Goal: Task Accomplishment & Management: Use online tool/utility

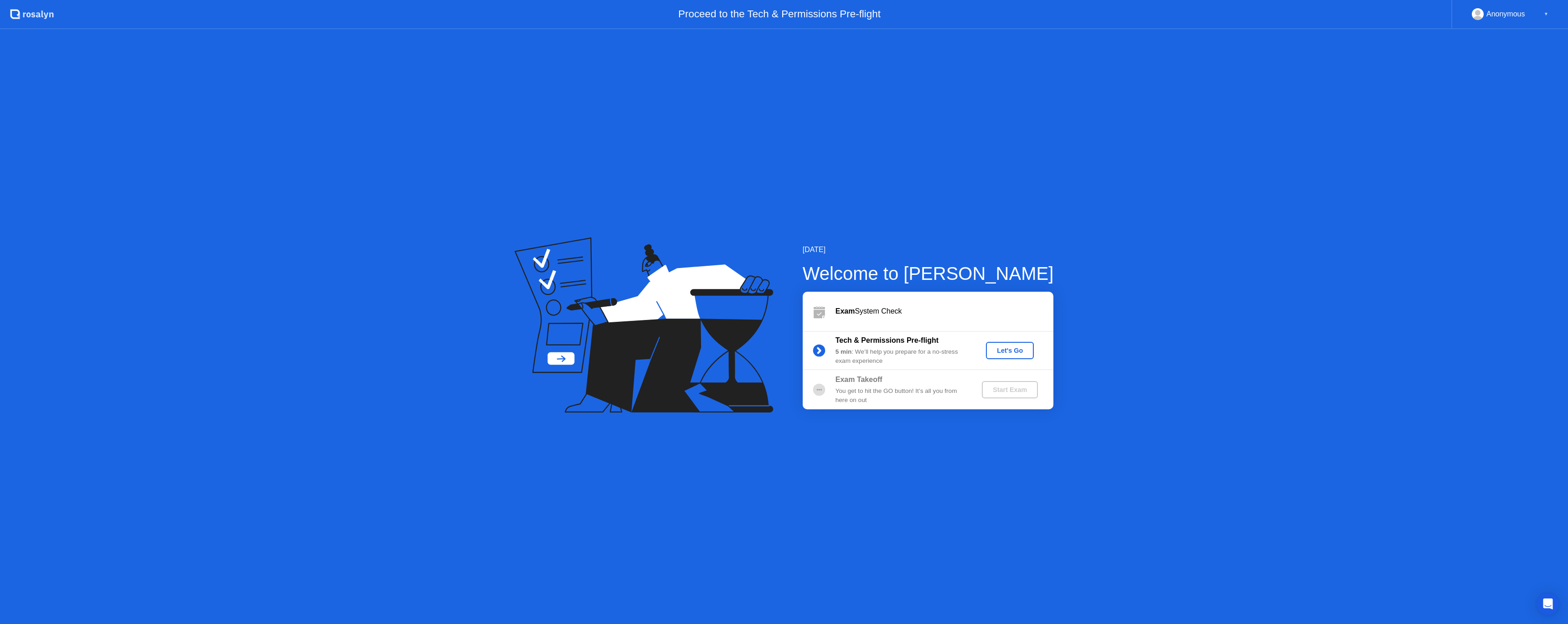
click at [1021, 343] on button "Let's Go" at bounding box center [1010, 351] width 48 height 17
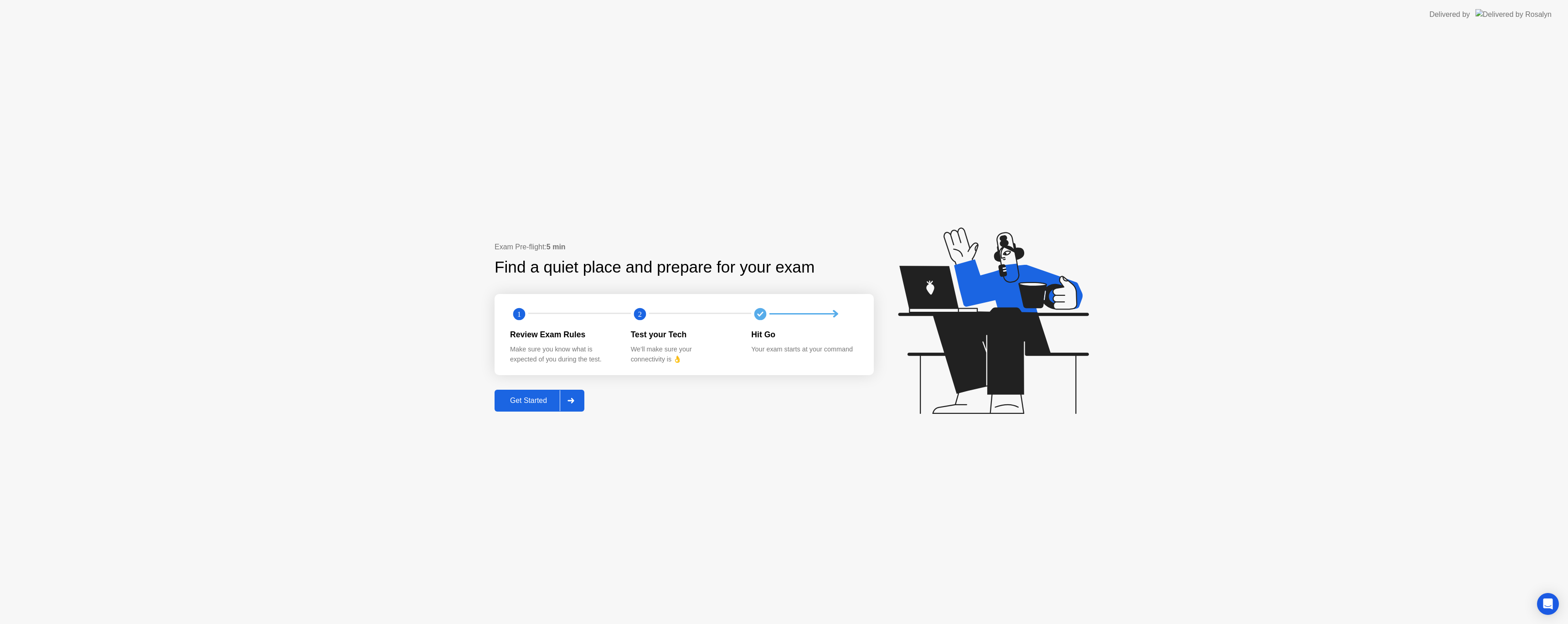
click at [532, 402] on div "Get Started" at bounding box center [528, 400] width 63 height 8
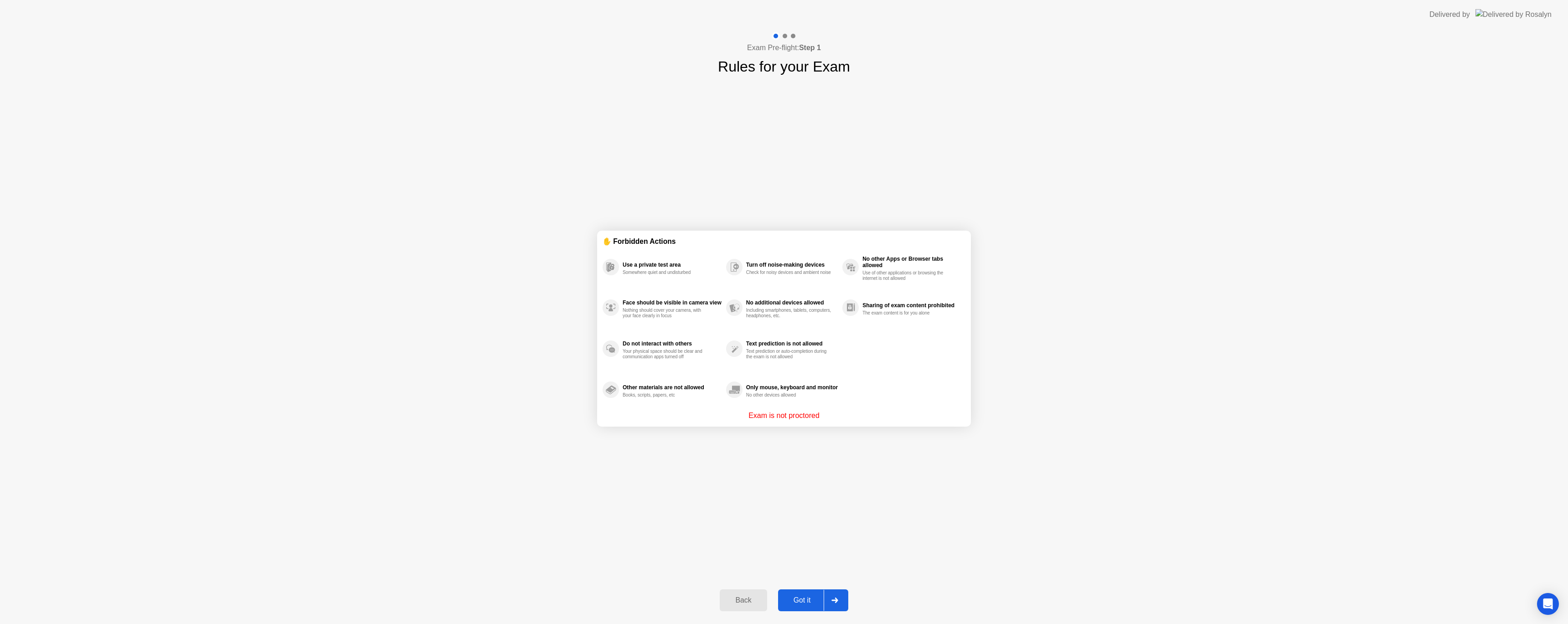
click at [803, 596] on div "Got it" at bounding box center [802, 600] width 43 height 8
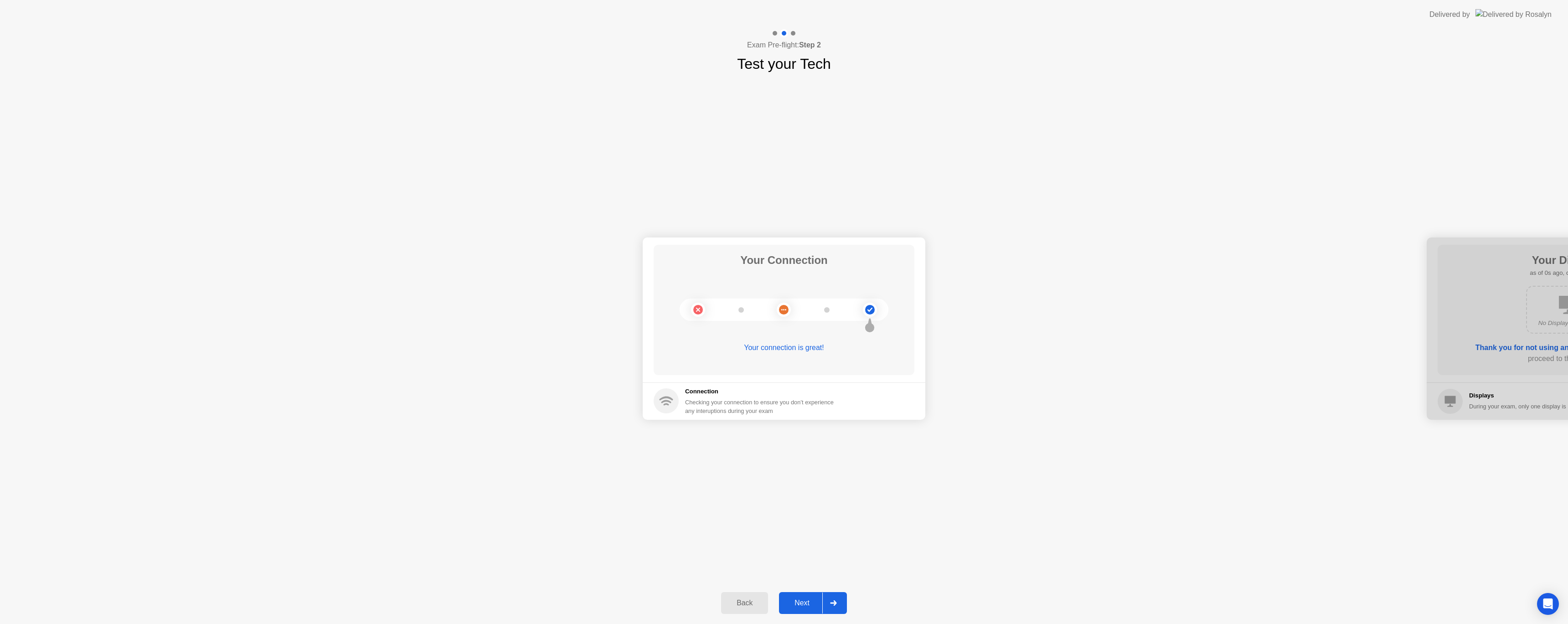
click at [802, 603] on div "Next" at bounding box center [802, 603] width 41 height 8
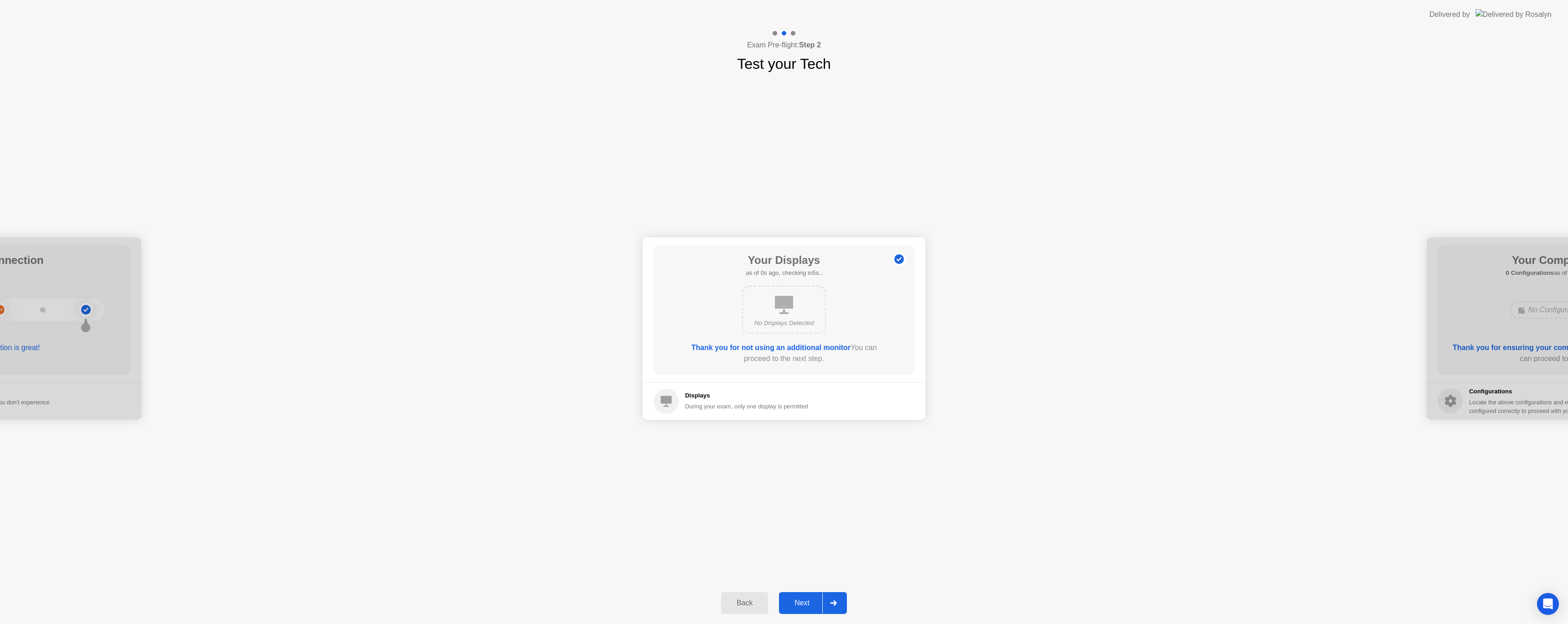
click at [802, 603] on div "Next" at bounding box center [802, 603] width 41 height 8
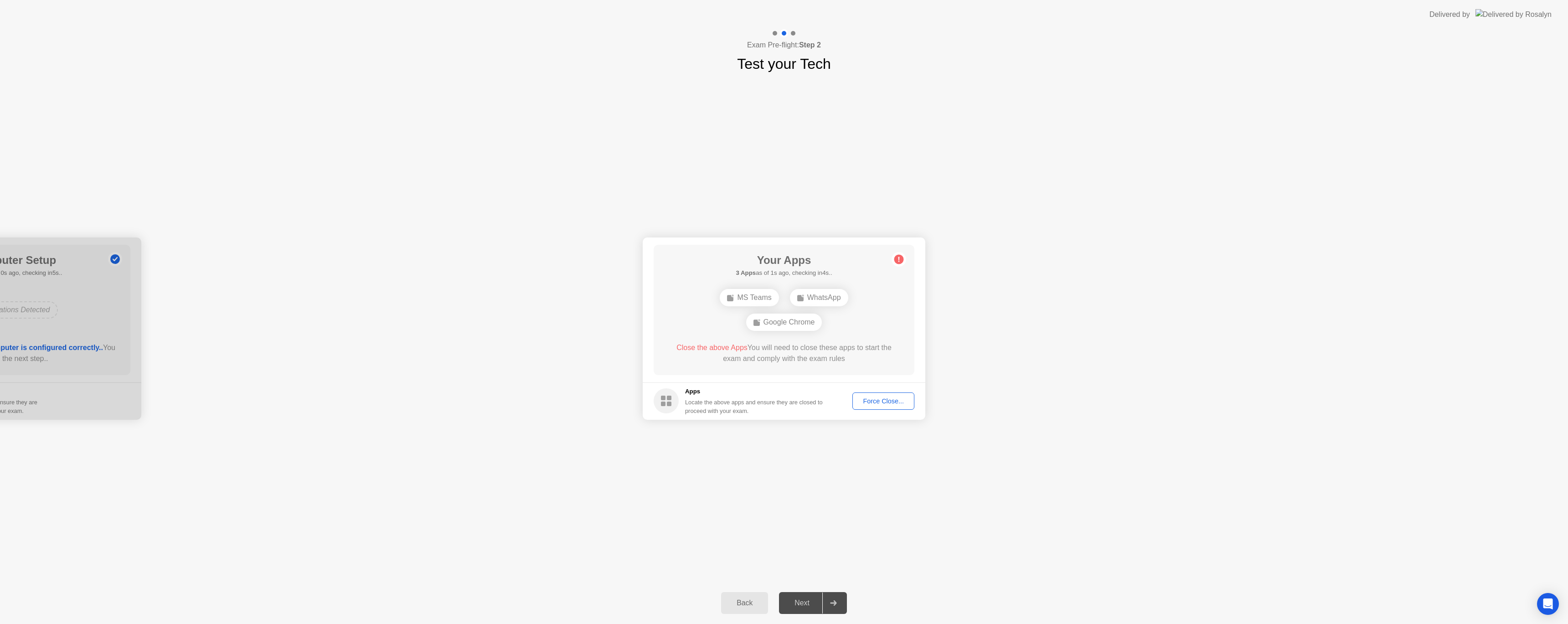
click at [888, 402] on div "Force Close..." at bounding box center [883, 401] width 55 height 7
click at [878, 402] on div "Force Close..." at bounding box center [883, 401] width 55 height 7
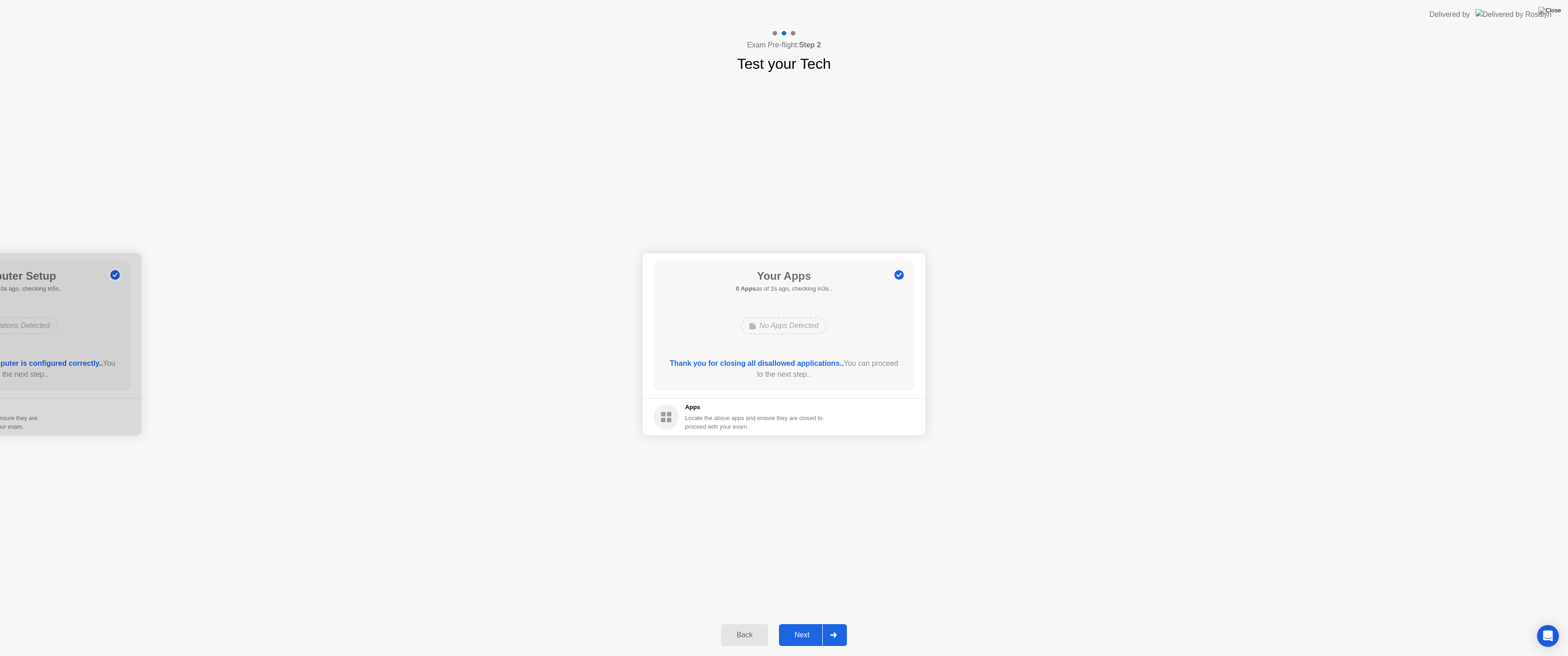
click at [801, 623] on div "Next" at bounding box center [802, 635] width 41 height 8
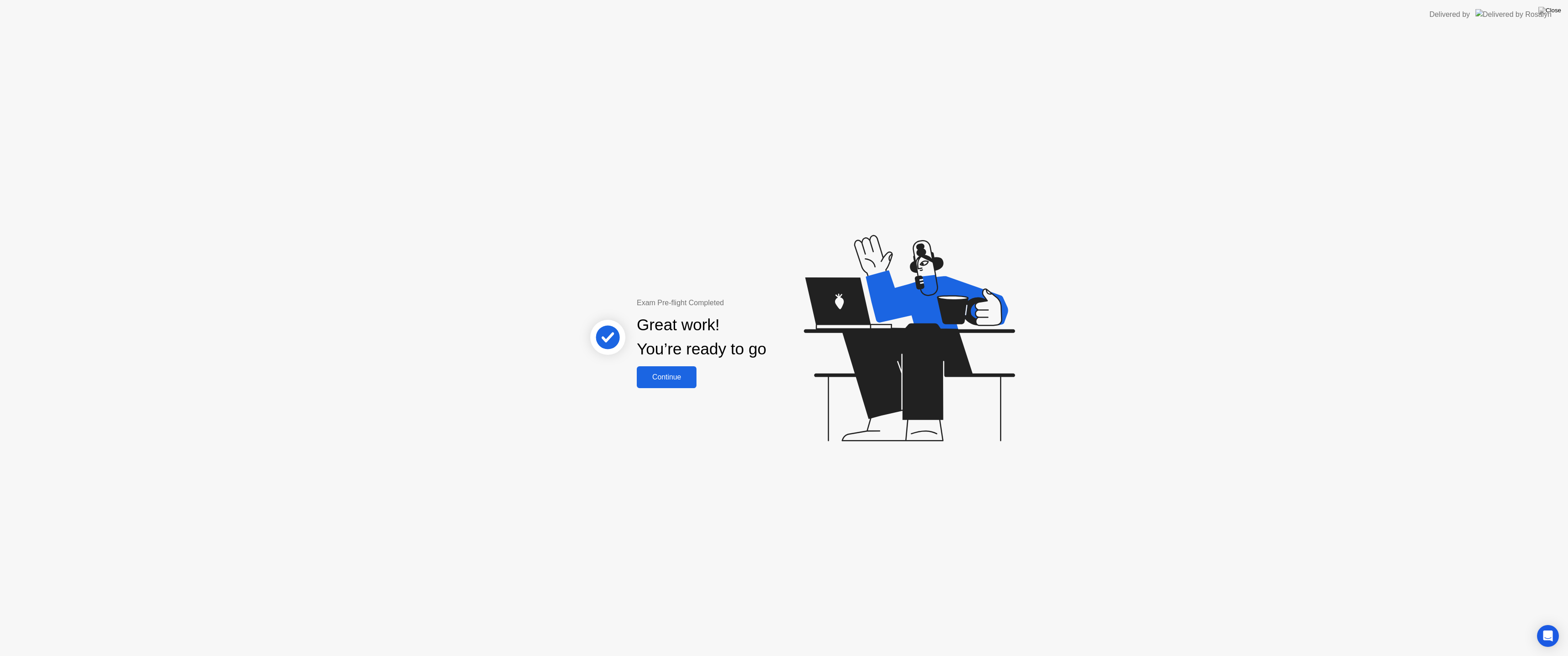
click at [653, 385] on button "Continue" at bounding box center [667, 377] width 60 height 22
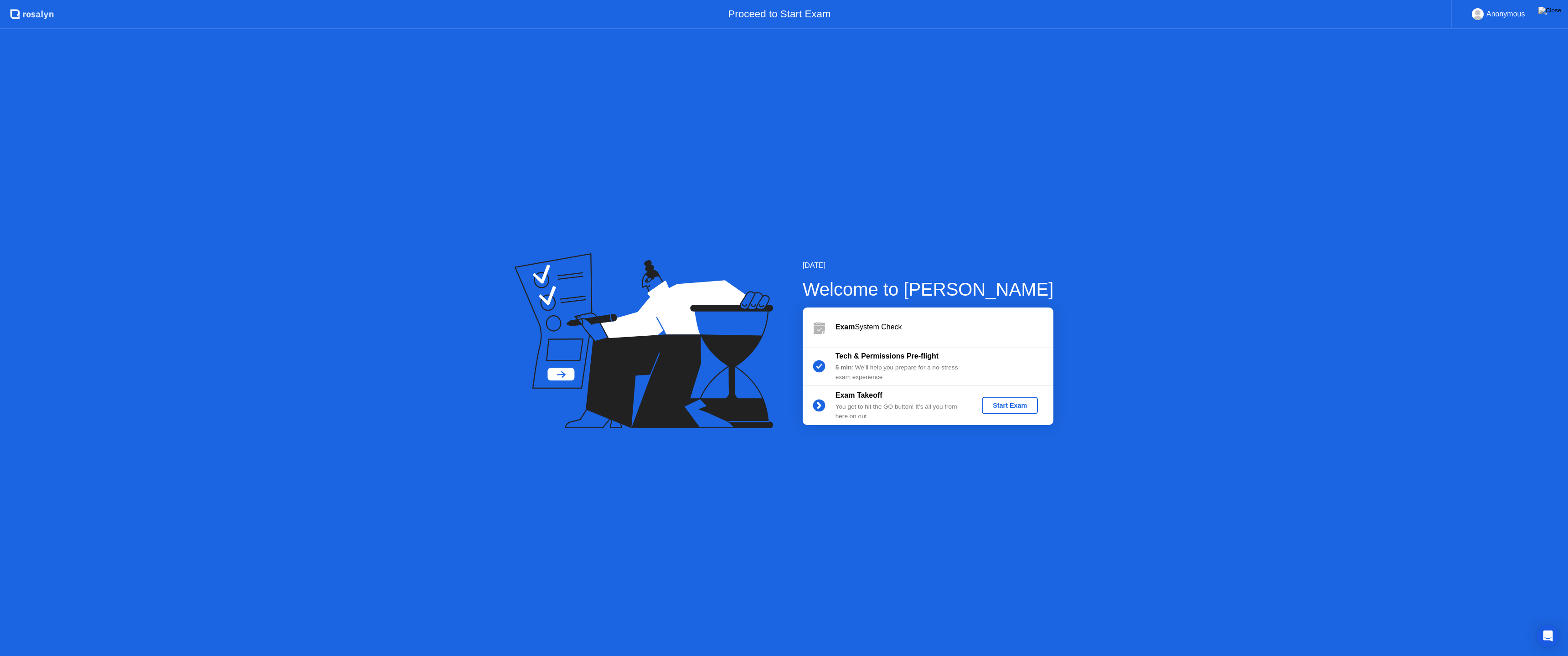
click at [1003, 405] on div "Start Exam" at bounding box center [1010, 405] width 49 height 7
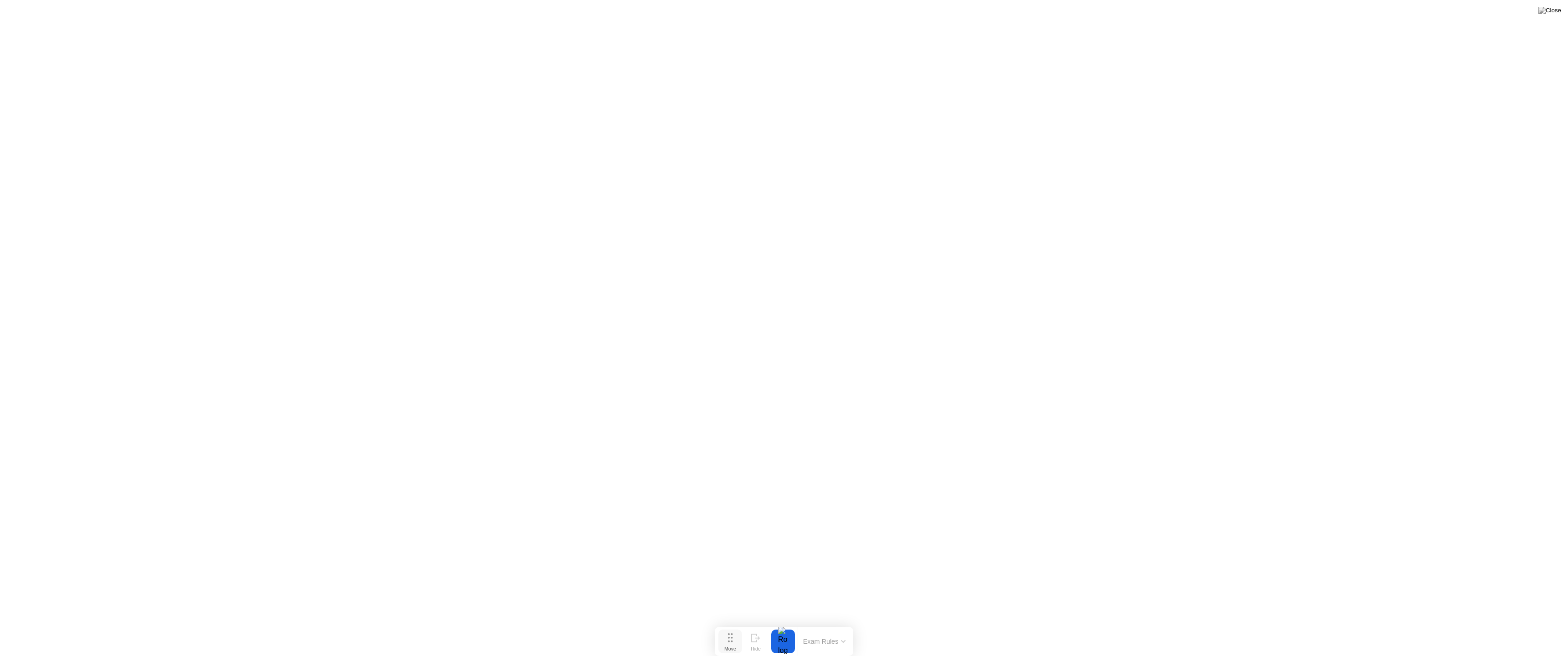
click at [739, 623] on button "Move" at bounding box center [730, 641] width 24 height 24
click at [830, 623] on button "Exam Rules" at bounding box center [824, 641] width 48 height 8
click at [1470, 623] on button "End Proctoring Session" at bounding box center [1493, 630] width 106 height 22
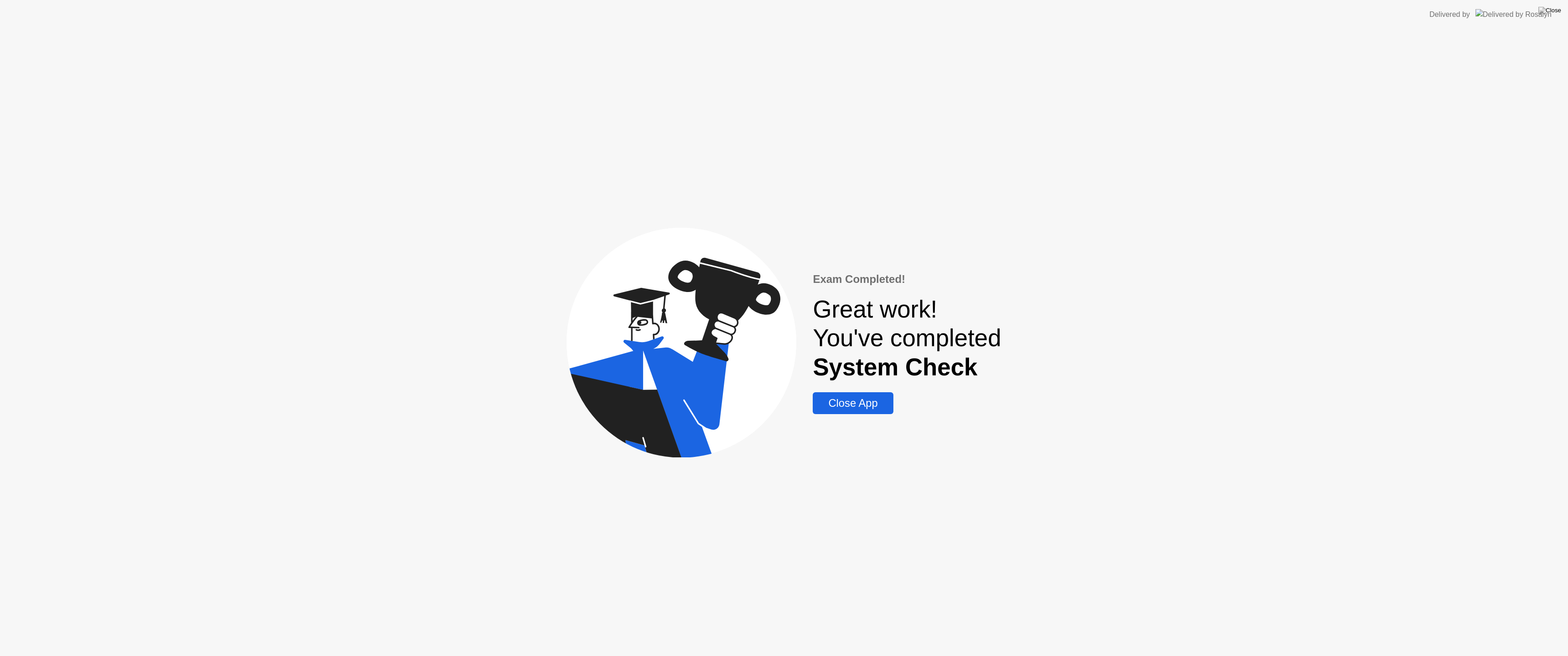
click at [861, 410] on div "Close App" at bounding box center [853, 403] width 75 height 13
